Goal: Task Accomplishment & Management: Manage account settings

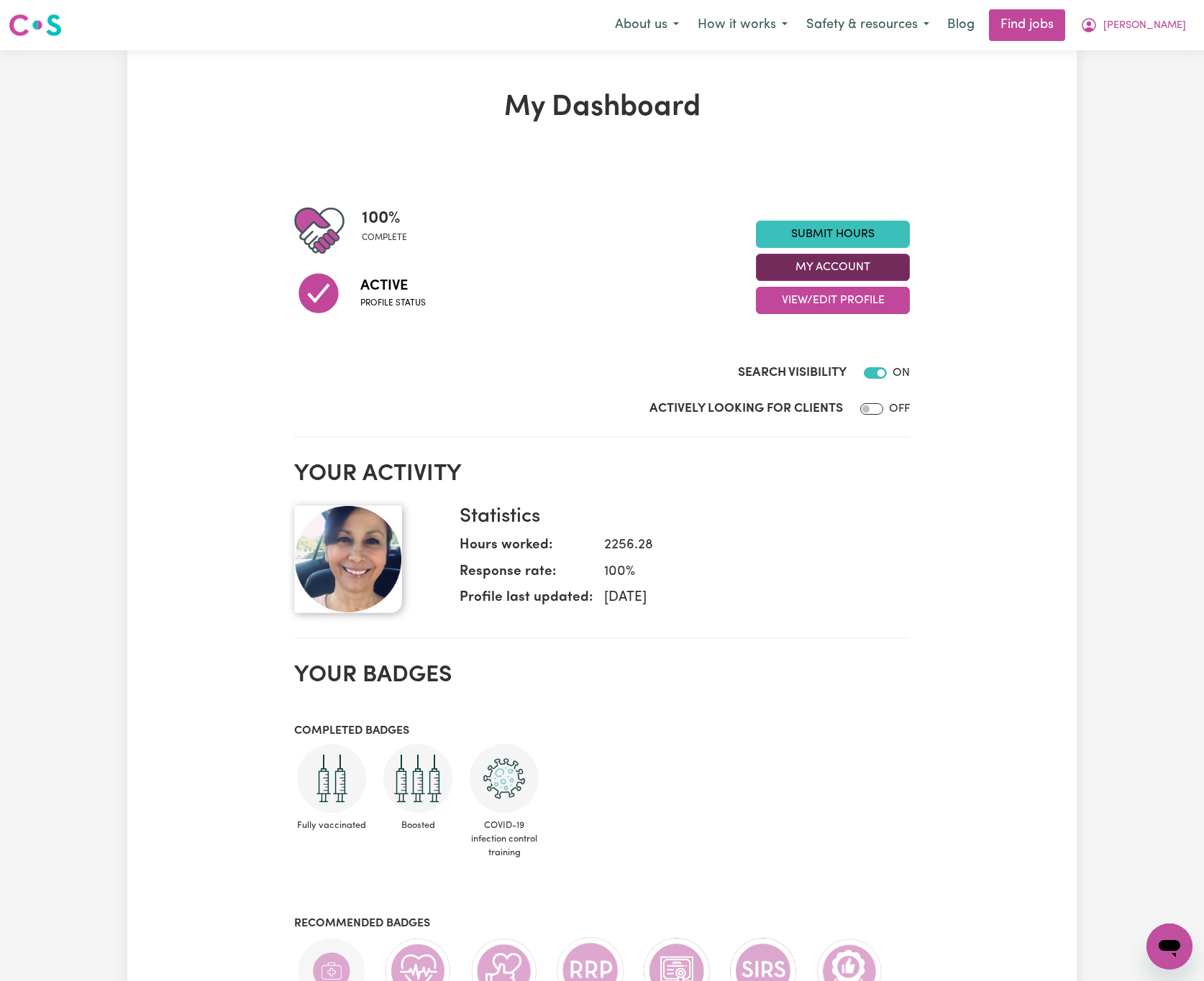
click at [876, 259] on button "My Account" at bounding box center [833, 267] width 154 height 27
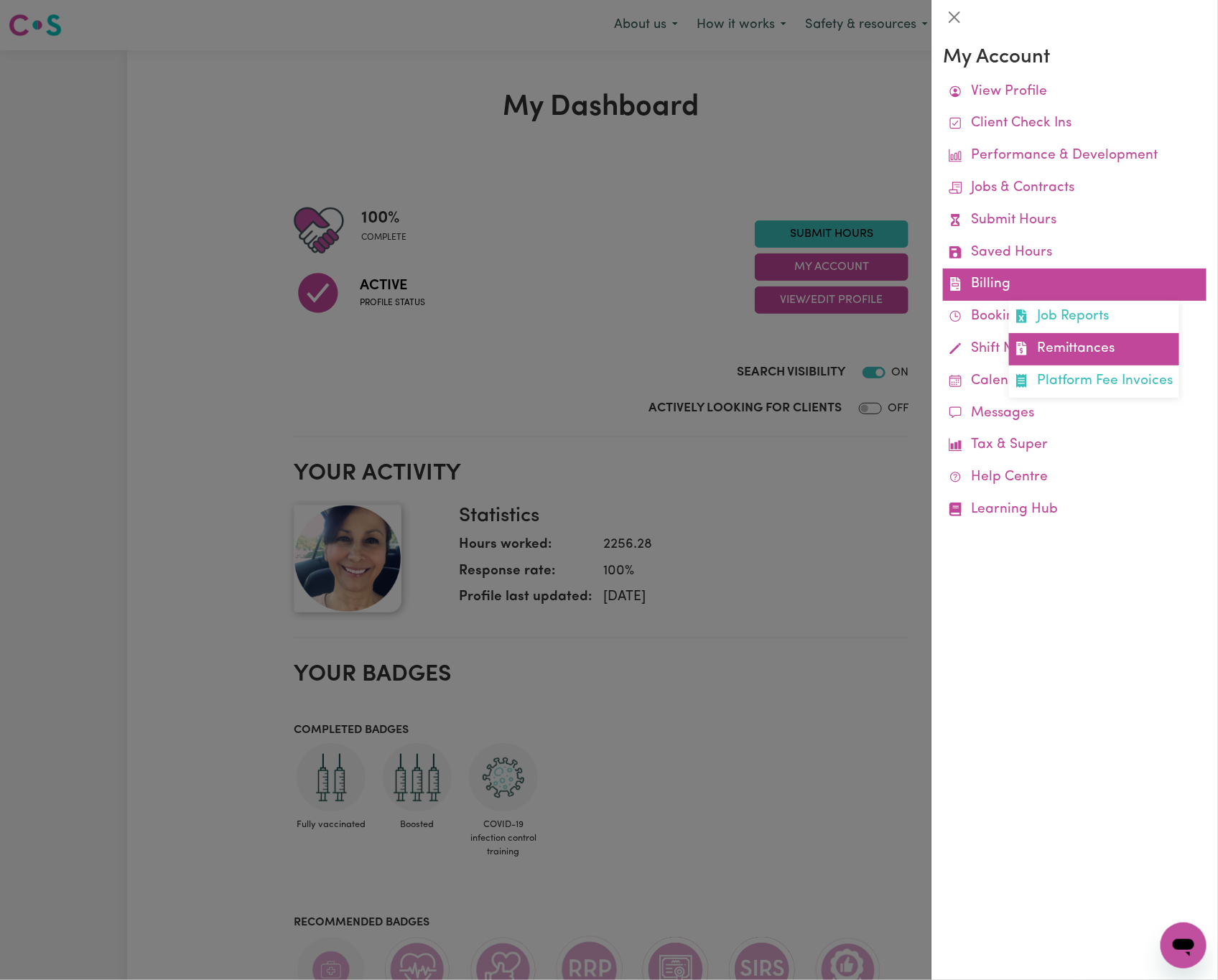
click at [1105, 349] on link "Remittances" at bounding box center [1094, 350] width 170 height 32
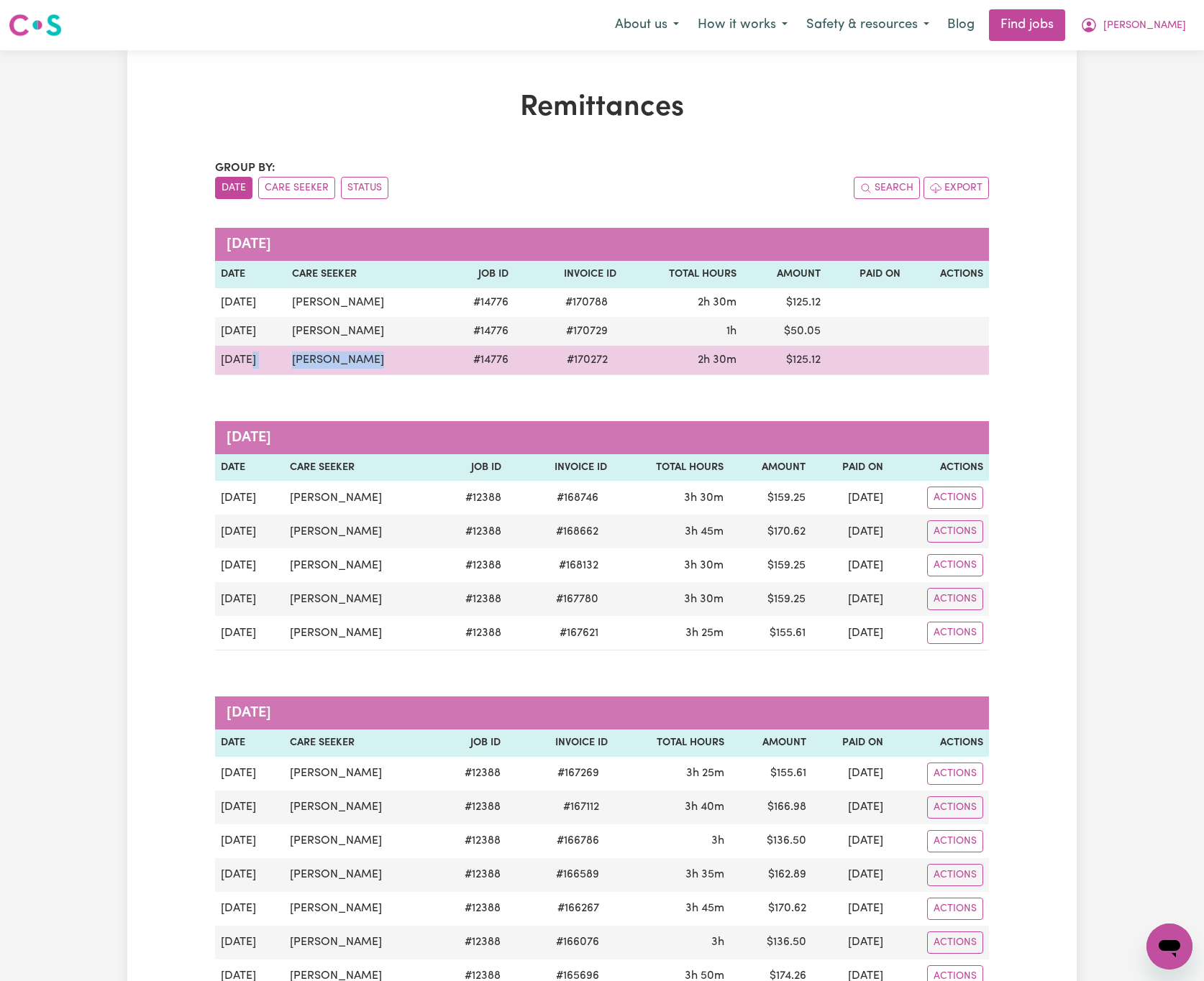
drag, startPoint x: 391, startPoint y: 349, endPoint x: 285, endPoint y: 349, distance: 106.0
click at [285, 349] on tr "[DATE] [PERSON_NAME] # 14776 # 170272 2h 30m $ 125.12" at bounding box center [602, 360] width 774 height 29
copy tr "[PERSON_NAME]"
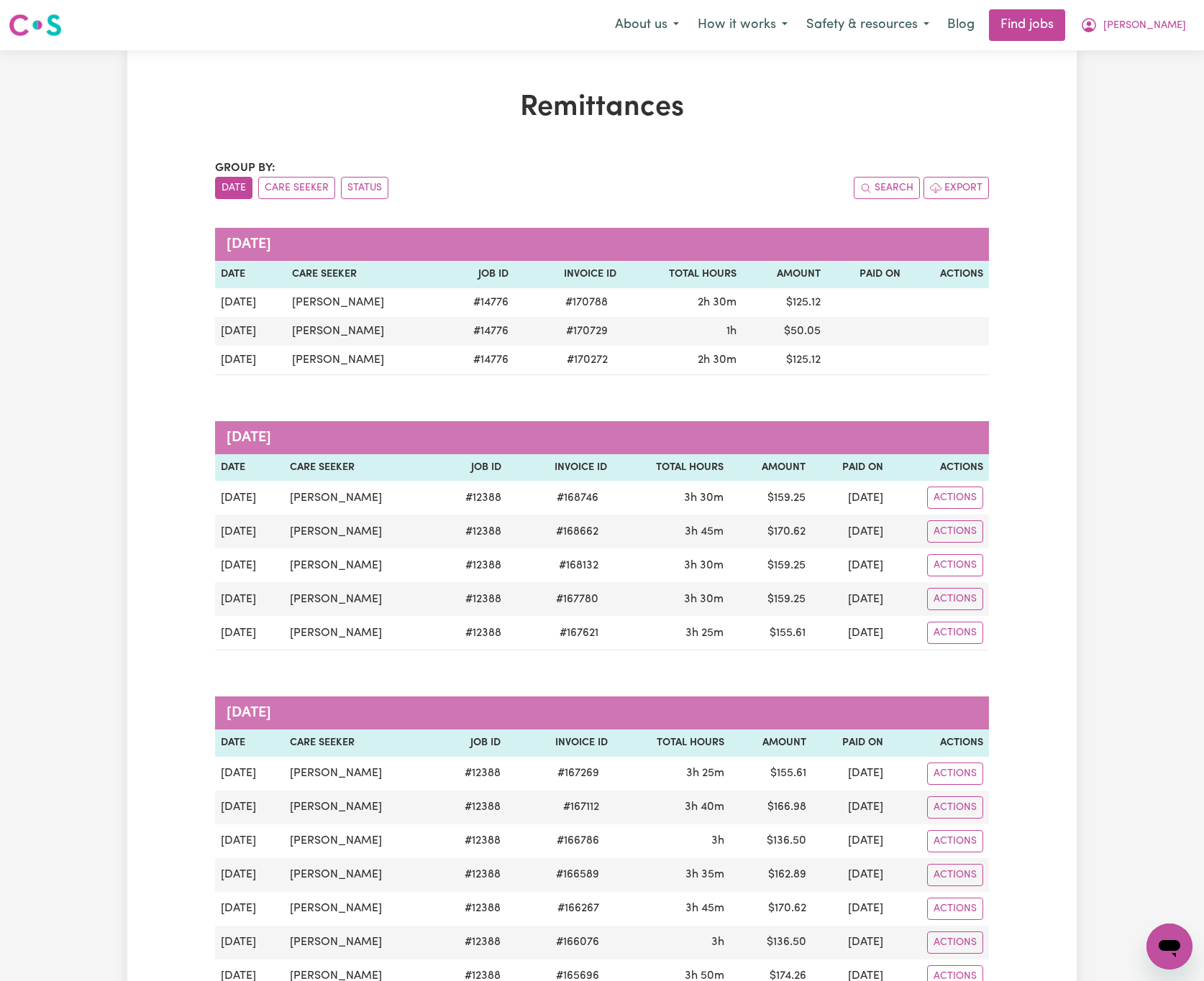
click at [1173, 18] on span "[PERSON_NAME]" at bounding box center [1144, 26] width 83 height 16
click at [1175, 102] on link "Logout" at bounding box center [1137, 110] width 114 height 27
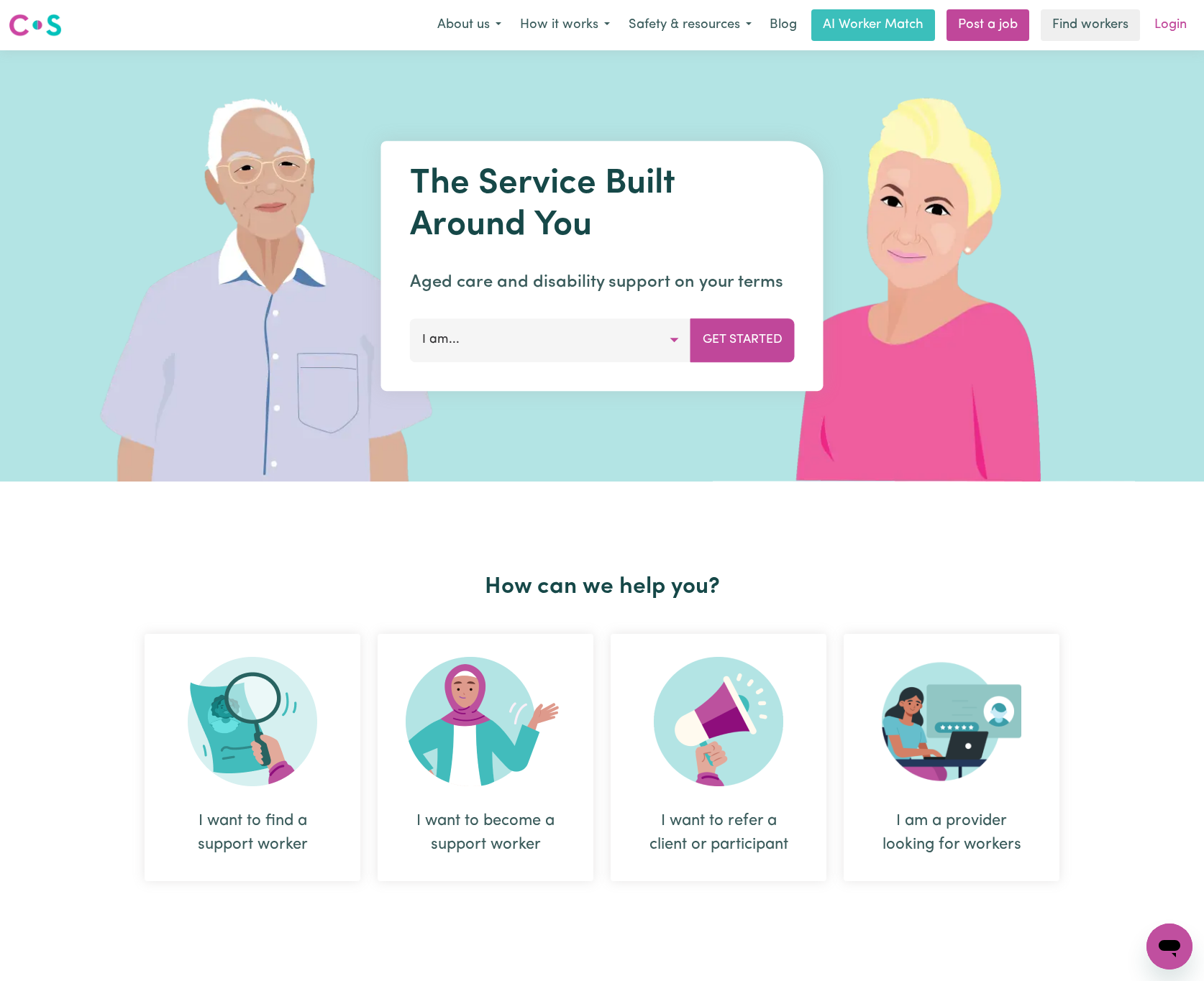
click at [1162, 21] on link "Login" at bounding box center [1170, 25] width 50 height 31
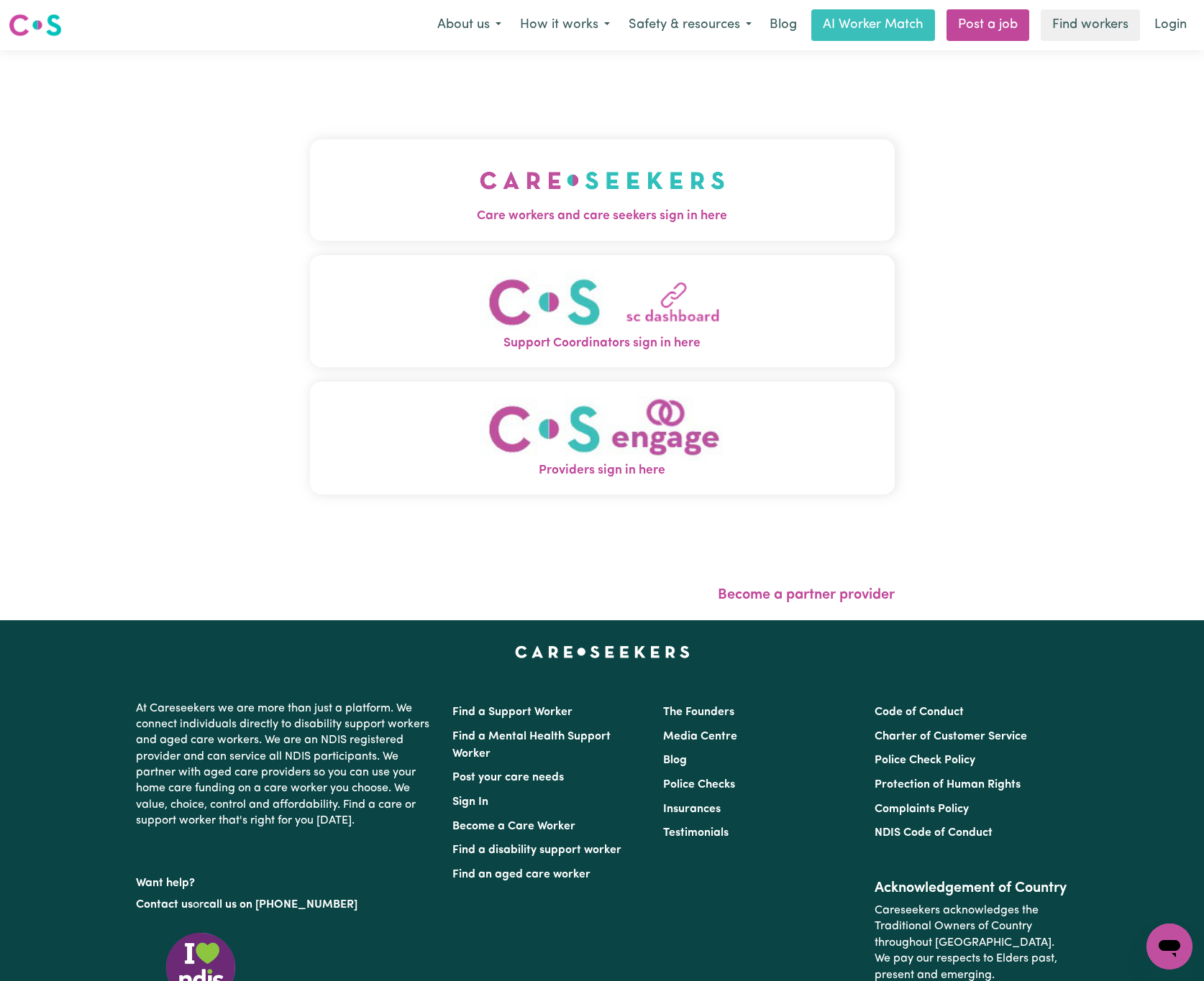
click at [543, 195] on img "Care workers and care seekers sign in here" at bounding box center [602, 180] width 245 height 53
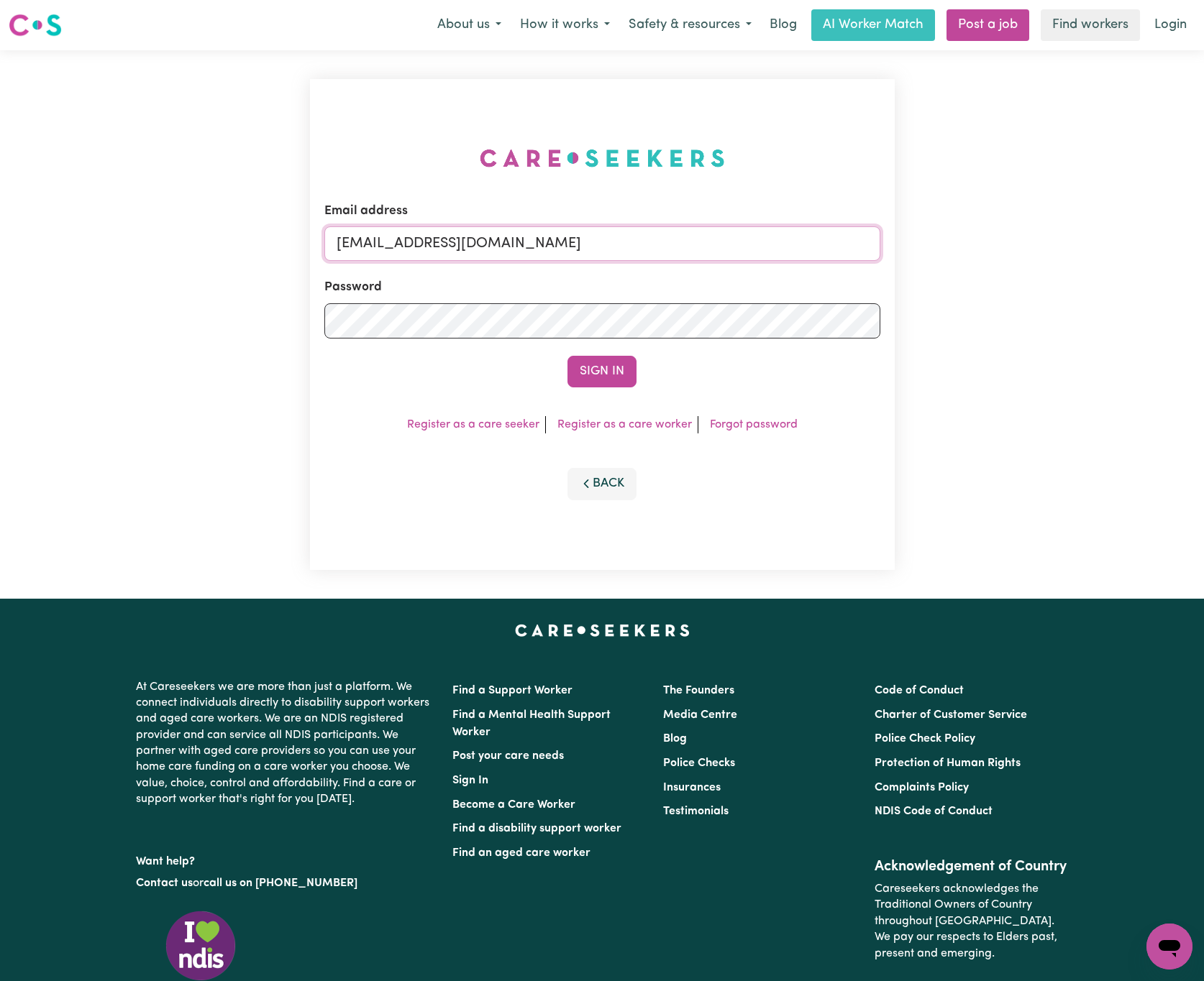
drag, startPoint x: 410, startPoint y: 246, endPoint x: 771, endPoint y: 248, distance: 361.0
click at [771, 248] on input "[EMAIL_ADDRESS][DOMAIN_NAME]" at bounding box center [602, 243] width 556 height 34
paste input "[EMAIL_ADDRESS][DOMAIN_NAME]"
type input "[EMAIL_ADDRESS][DOMAIN_NAME]"
click at [568, 356] on button "Sign In" at bounding box center [602, 371] width 69 height 31
